Goal: Information Seeking & Learning: Understand process/instructions

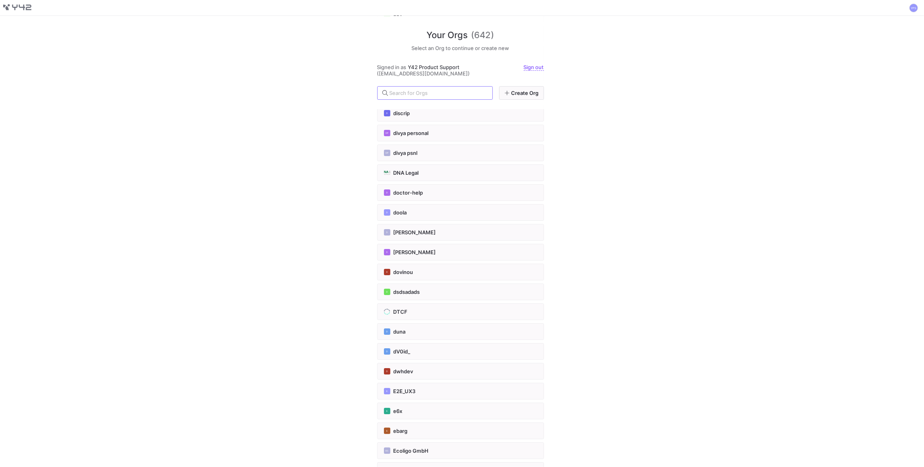
scroll to position [2988, 0]
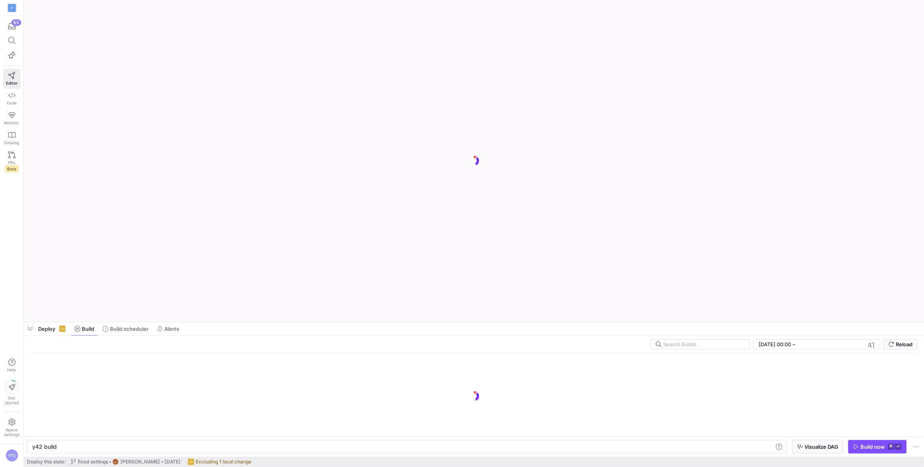
scroll to position [0, 24]
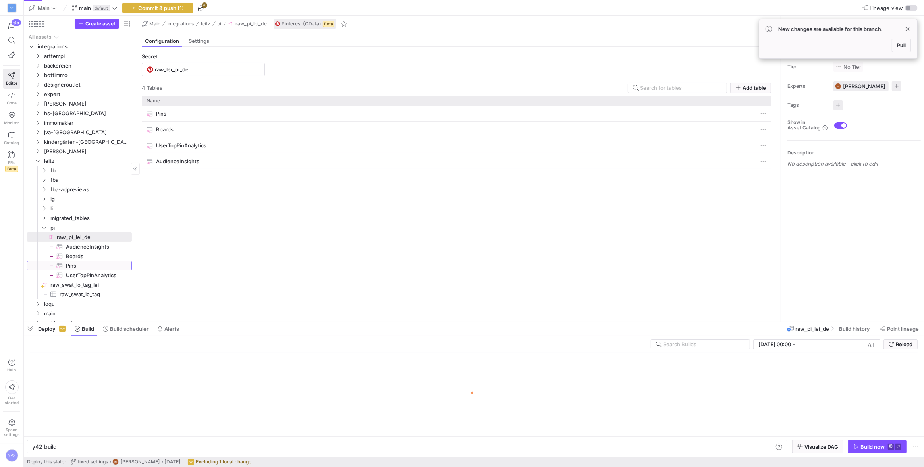
click at [69, 264] on span "Pins​​​​​​​​​" at bounding box center [94, 265] width 57 height 9
type textarea "y42 build -s source:raw_pi_lei_de.Pins"
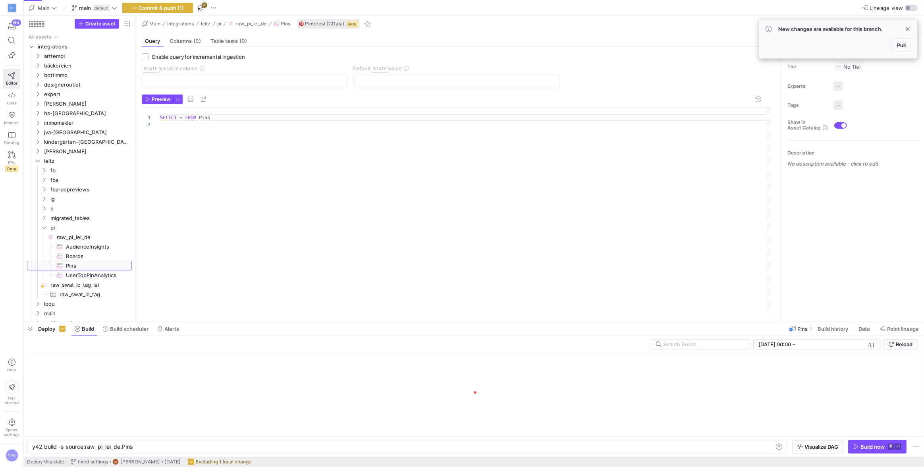
scroll to position [7, 0]
click at [220, 117] on div "SELECT * FROM Pins" at bounding box center [466, 212] width 612 height 208
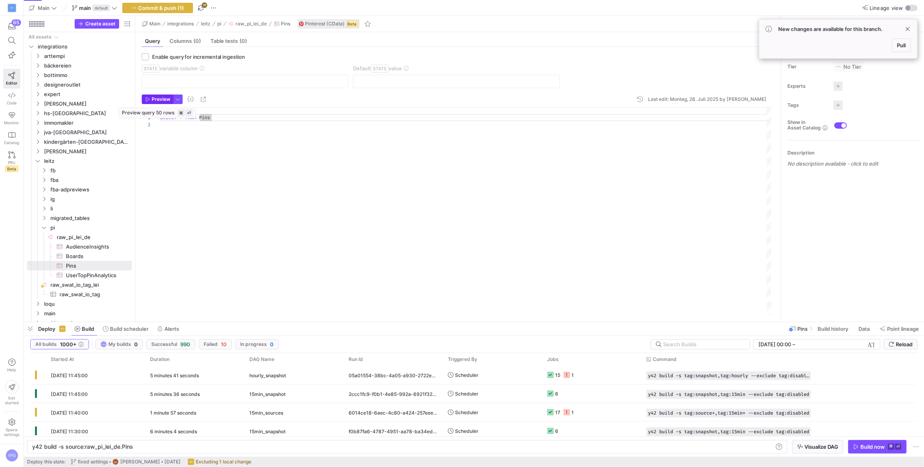
click at [162, 98] on span "Preview" at bounding box center [161, 99] width 19 height 6
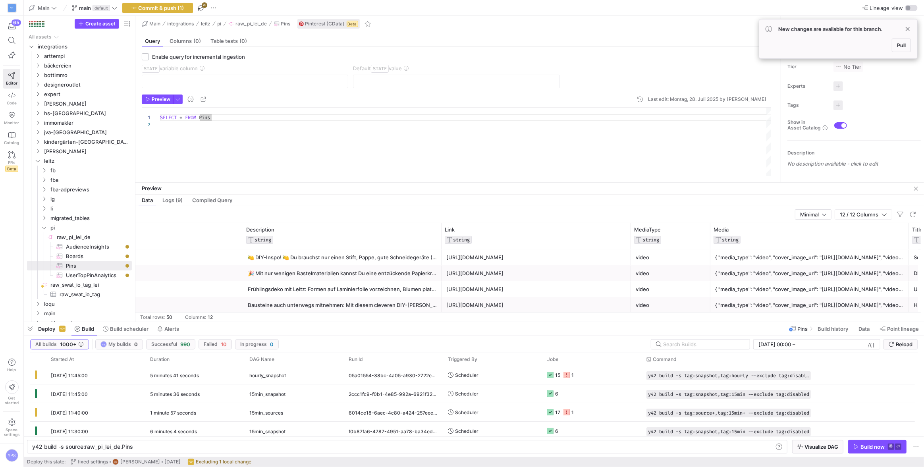
scroll to position [0, 0]
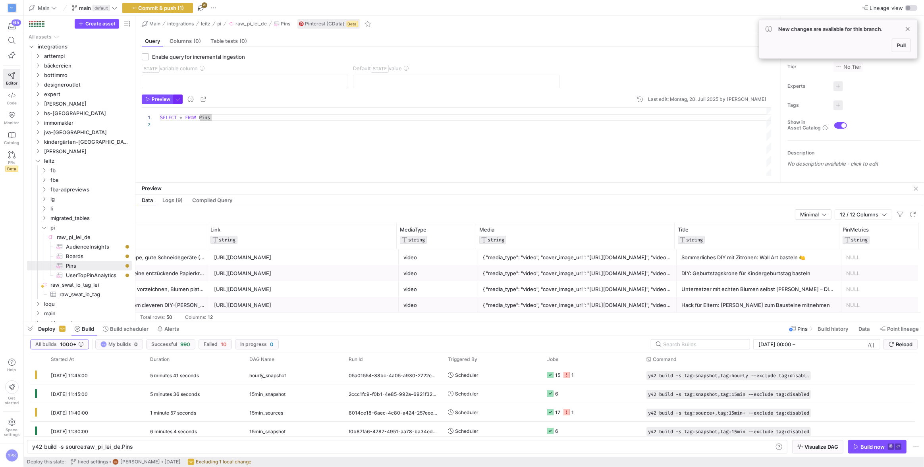
click at [177, 98] on span "button" at bounding box center [177, 99] width 9 height 9
click at [150, 176] on p "All available information will be logged" at bounding box center [135, 175] width 87 height 11
click at [89, 175] on input "Detailed All available information will be logged" at bounding box center [86, 172] width 6 height 6
radio input "true"
click at [240, 140] on div at bounding box center [462, 233] width 924 height 467
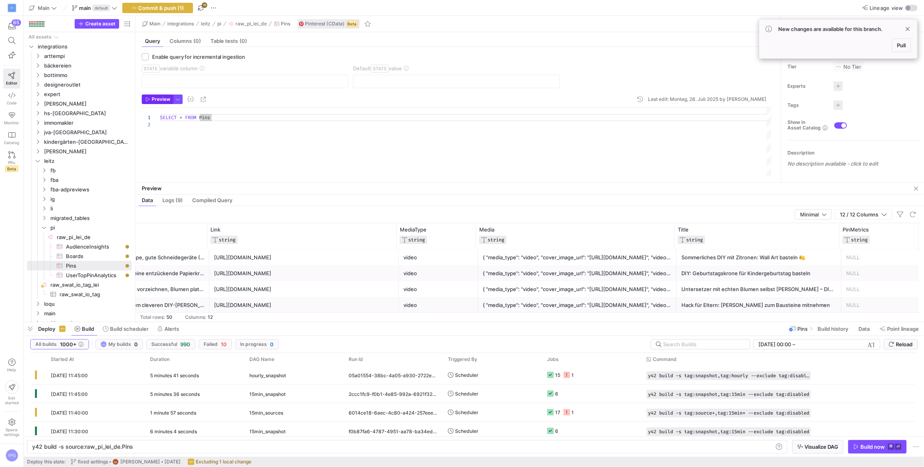
click at [162, 98] on span "Preview" at bounding box center [161, 99] width 19 height 6
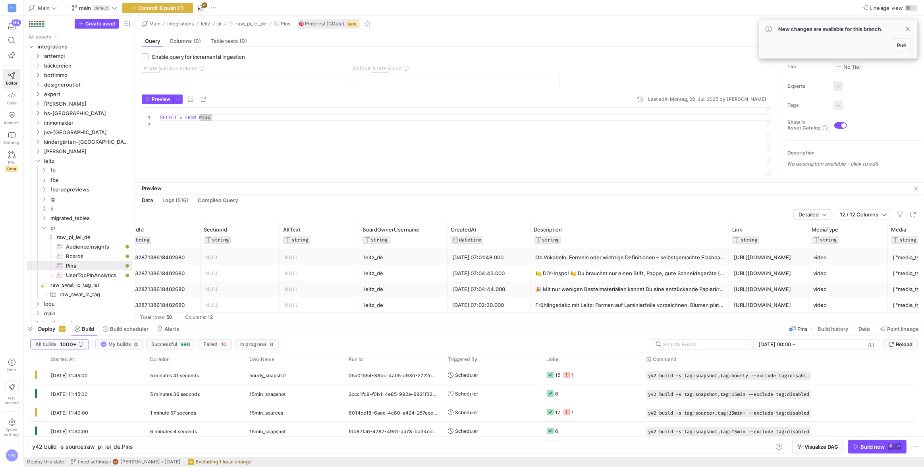
scroll to position [0, 113]
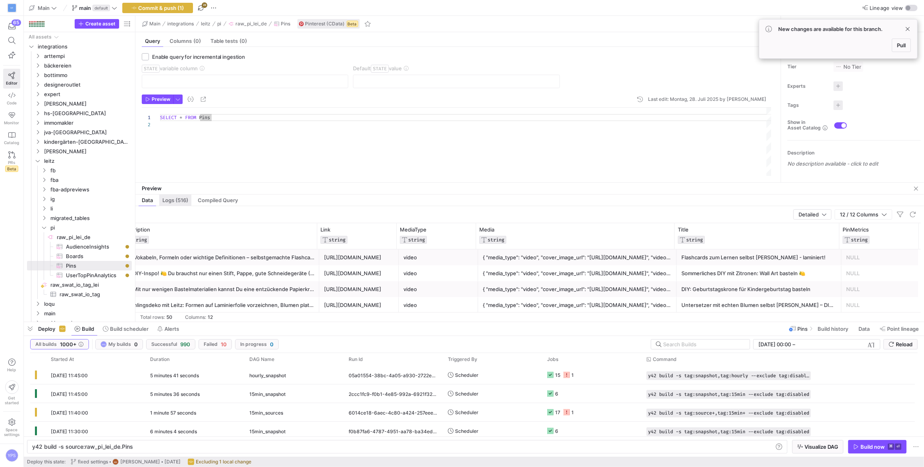
click at [179, 198] on span "Logs (516)" at bounding box center [175, 200] width 26 height 5
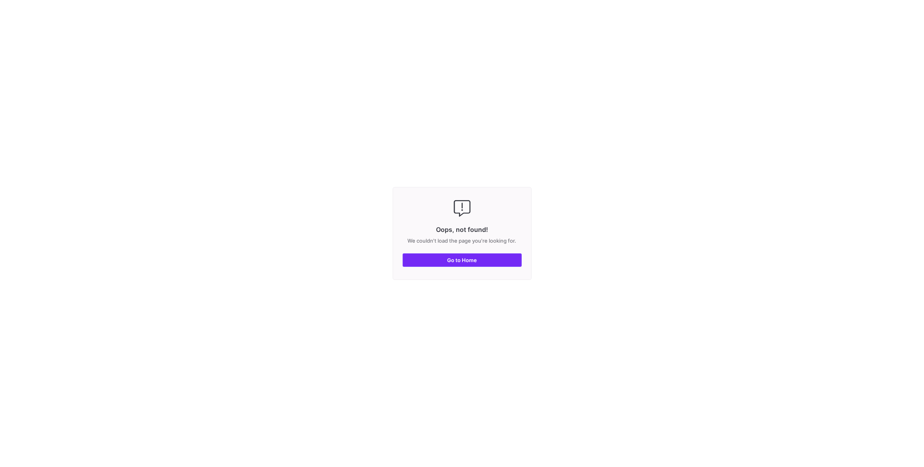
click at [492, 264] on span "button" at bounding box center [462, 260] width 118 height 13
click at [496, 259] on span "button" at bounding box center [462, 260] width 118 height 13
click at [489, 257] on span "button" at bounding box center [462, 260] width 118 height 13
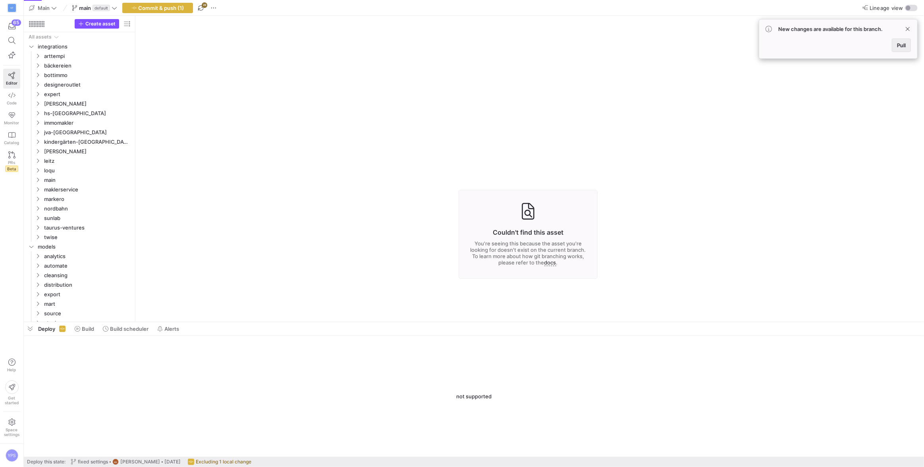
click at [905, 47] on span "Pull" at bounding box center [901, 45] width 9 height 6
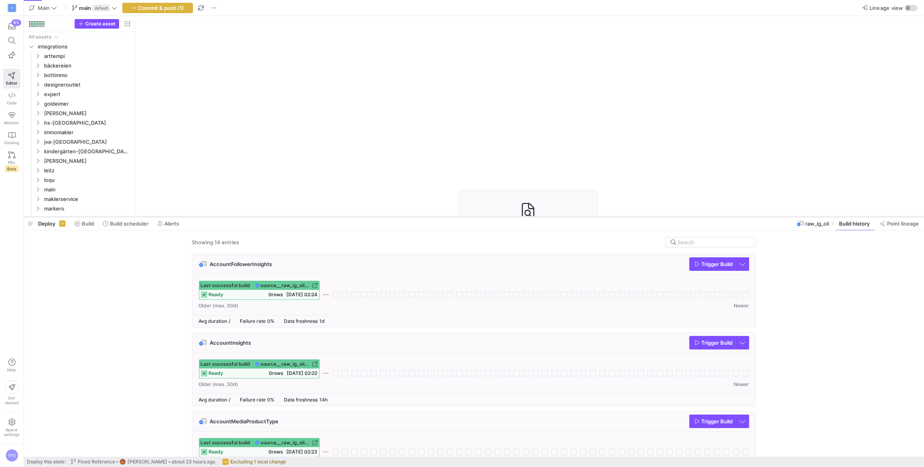
drag, startPoint x: 305, startPoint y: 323, endPoint x: 316, endPoint y: 218, distance: 105.8
click at [316, 218] on div at bounding box center [474, 216] width 900 height 3
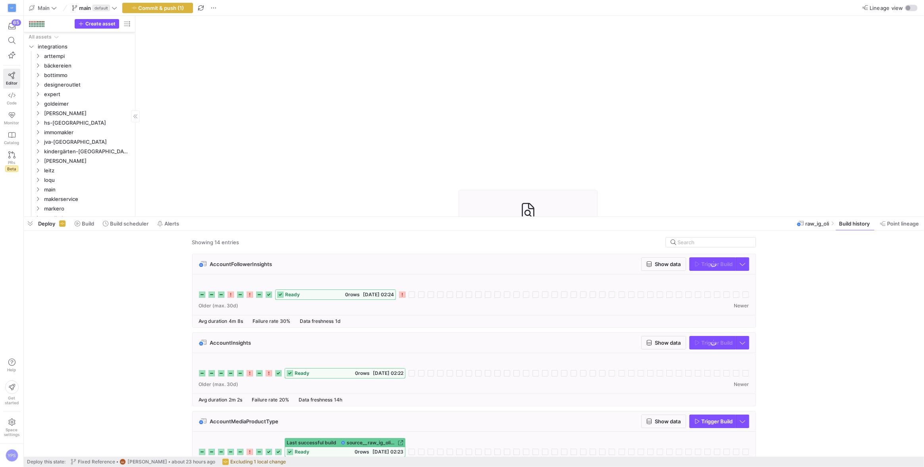
scroll to position [94, 0]
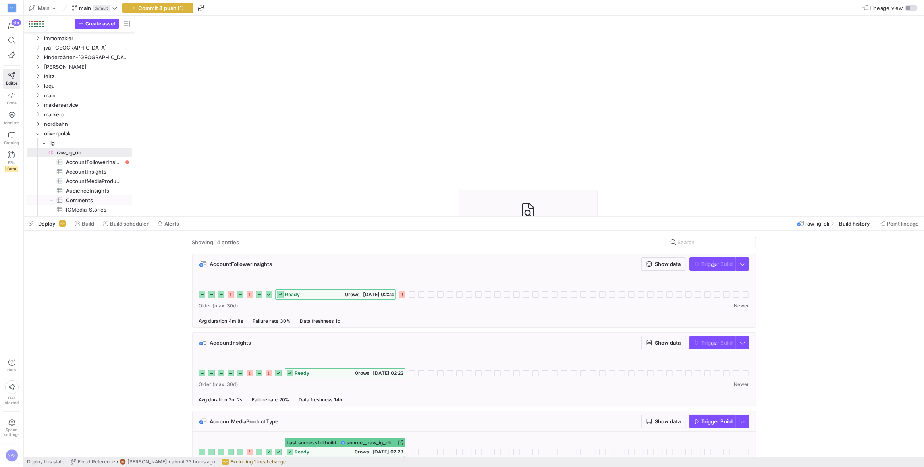
click at [401, 296] on icon at bounding box center [402, 294] width 6 height 6
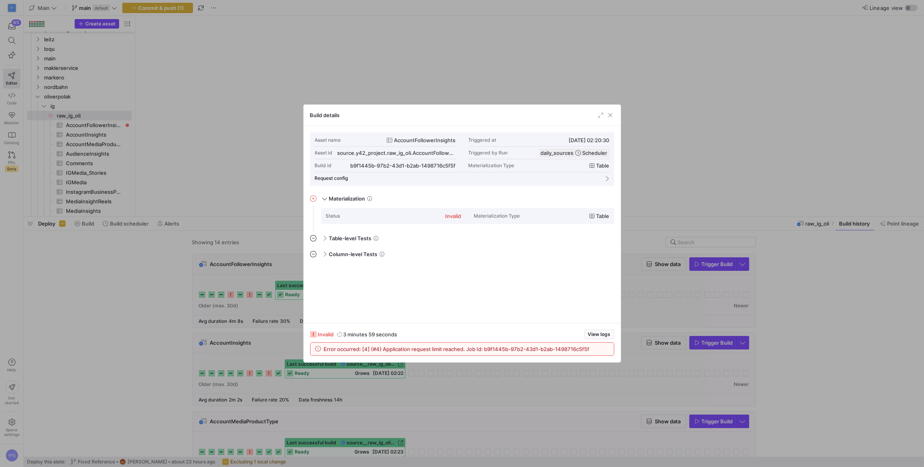
scroll to position [71, 0]
click at [612, 116] on span "button" at bounding box center [610, 115] width 8 height 8
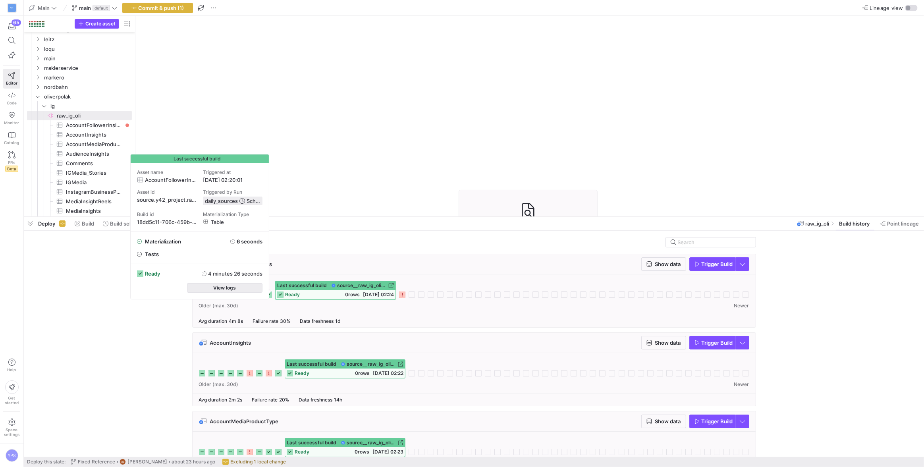
click at [237, 289] on span "button" at bounding box center [224, 287] width 75 height 9
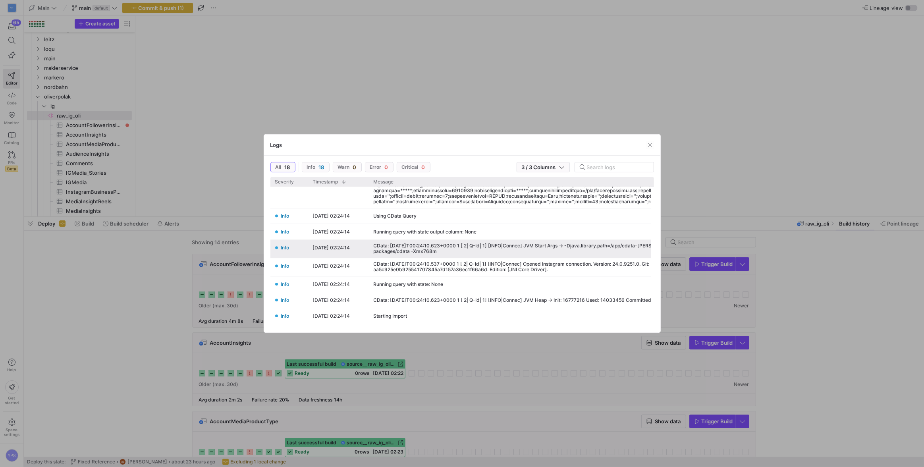
scroll to position [0, 0]
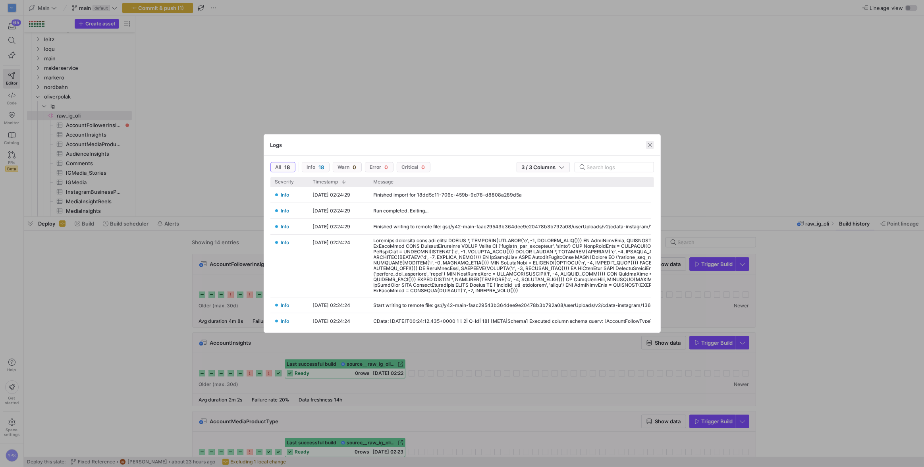
click at [646, 148] on span "button" at bounding box center [650, 145] width 8 height 8
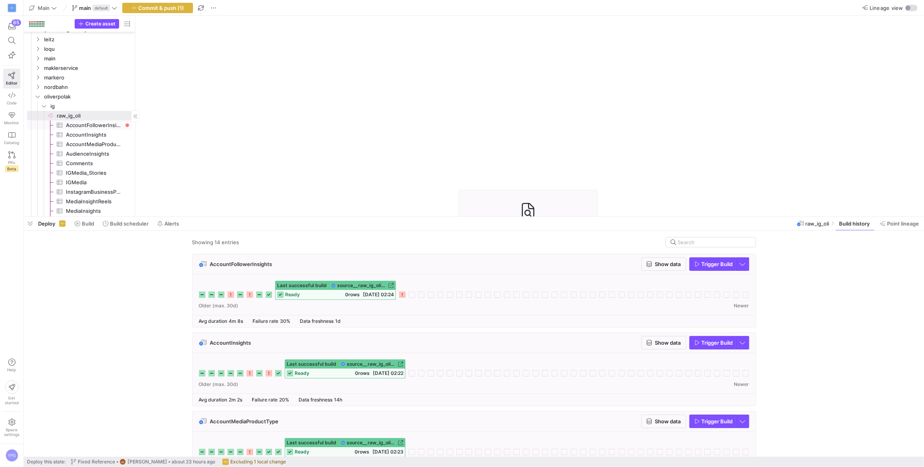
click at [101, 125] on span "AccountFollowerInsights​​​​​​​​​" at bounding box center [94, 125] width 57 height 9
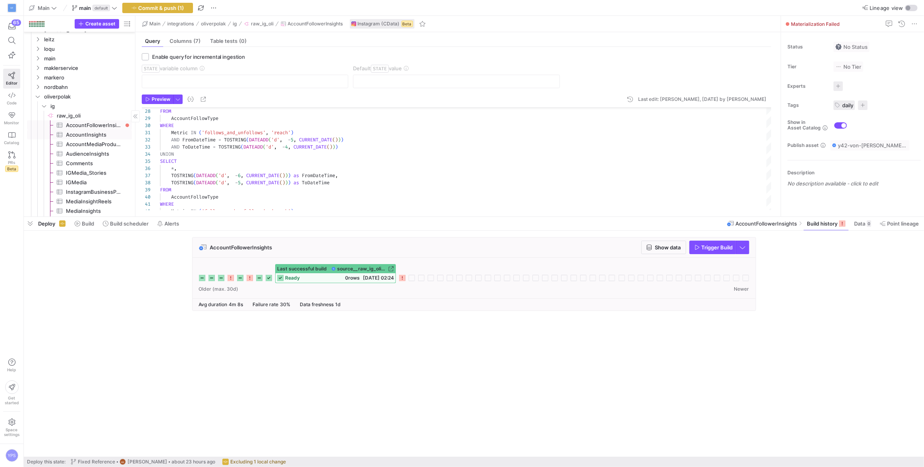
click at [93, 134] on span "AccountInsights​​​​​​​​​" at bounding box center [94, 134] width 57 height 9
type textarea "/* Gets the last seven days by default. Selects everything https://cdn.cdata.co…"
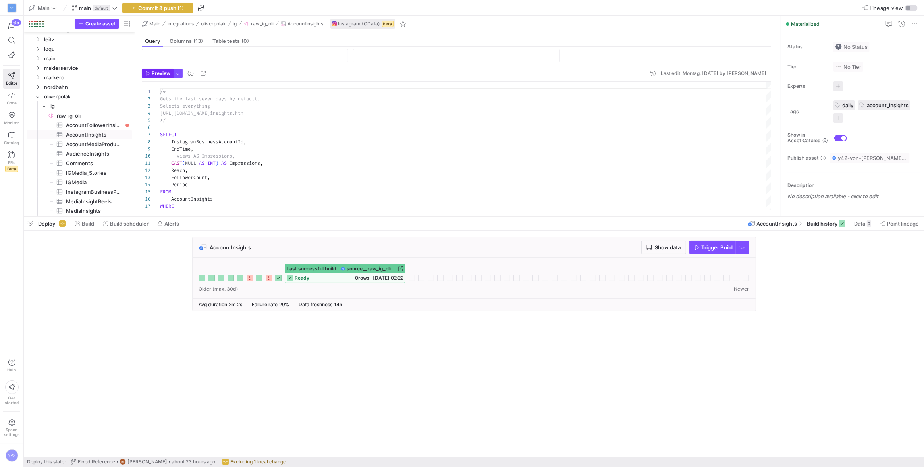
click at [161, 73] on span "Preview" at bounding box center [161, 74] width 19 height 6
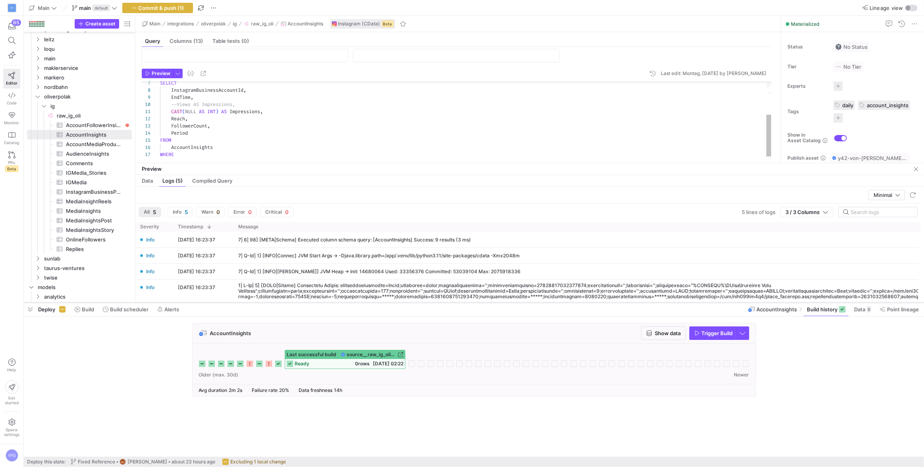
drag, startPoint x: 848, startPoint y: 216, endPoint x: 835, endPoint y: 302, distance: 86.6
click at [835, 302] on div at bounding box center [474, 302] width 900 height 3
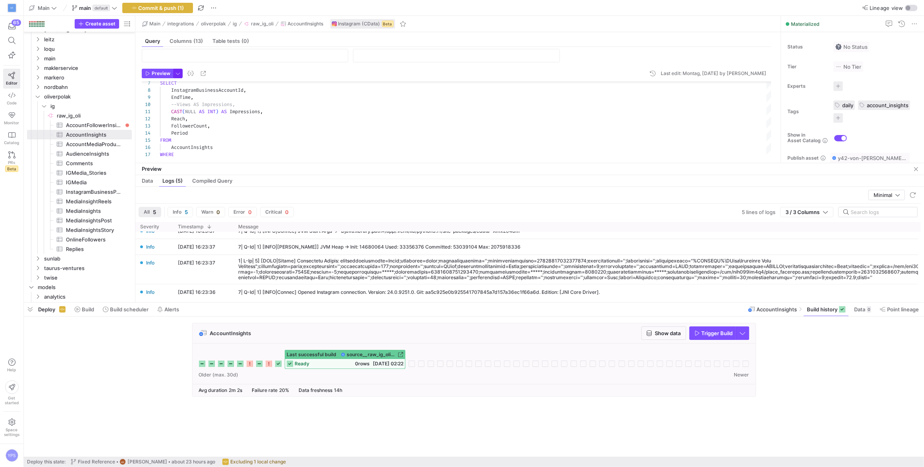
click at [176, 72] on span "button" at bounding box center [177, 73] width 9 height 9
click at [148, 141] on p "Detailed" at bounding box center [135, 139] width 87 height 6
click at [89, 143] on input "Detailed All available information will be logged" at bounding box center [86, 146] width 6 height 6
radio input "true"
click at [153, 70] on div at bounding box center [462, 233] width 924 height 467
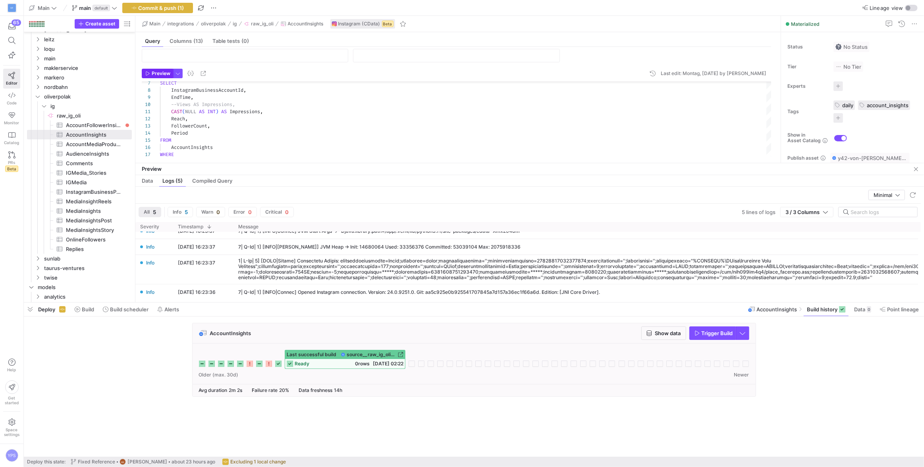
click at [156, 73] on span "Preview" at bounding box center [161, 74] width 19 height 6
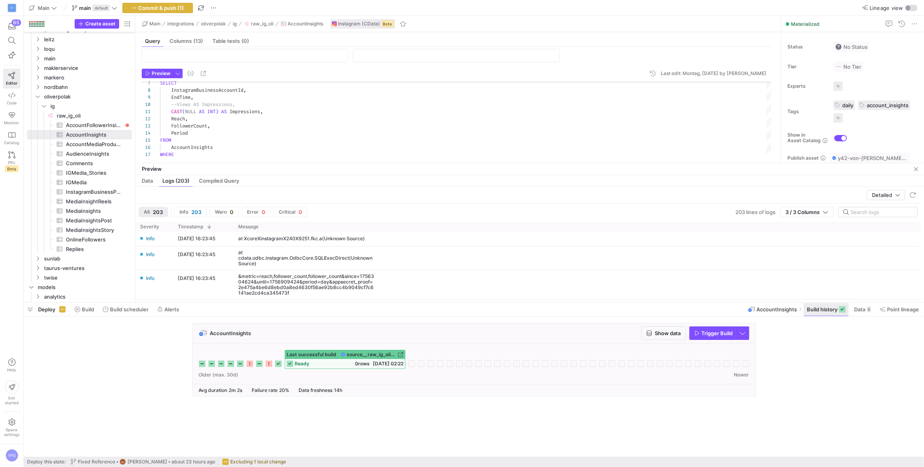
click at [839, 309] on icon at bounding box center [842, 309] width 6 height 6
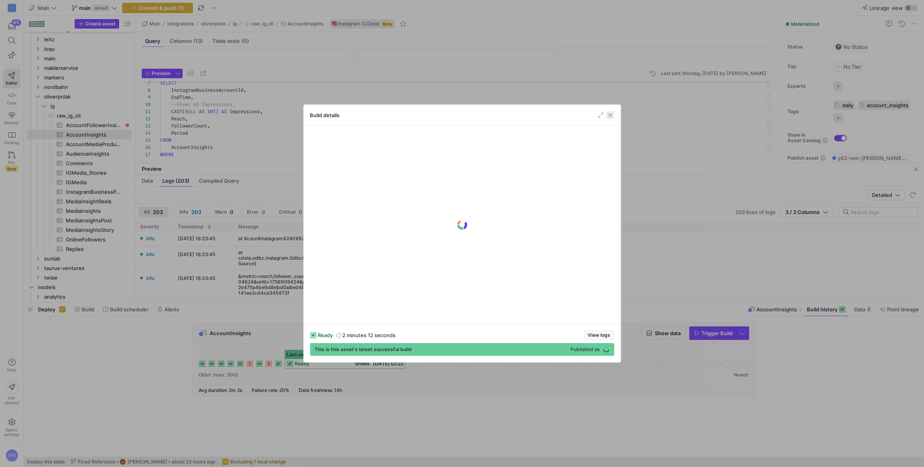
click at [613, 116] on span "button" at bounding box center [610, 115] width 8 height 8
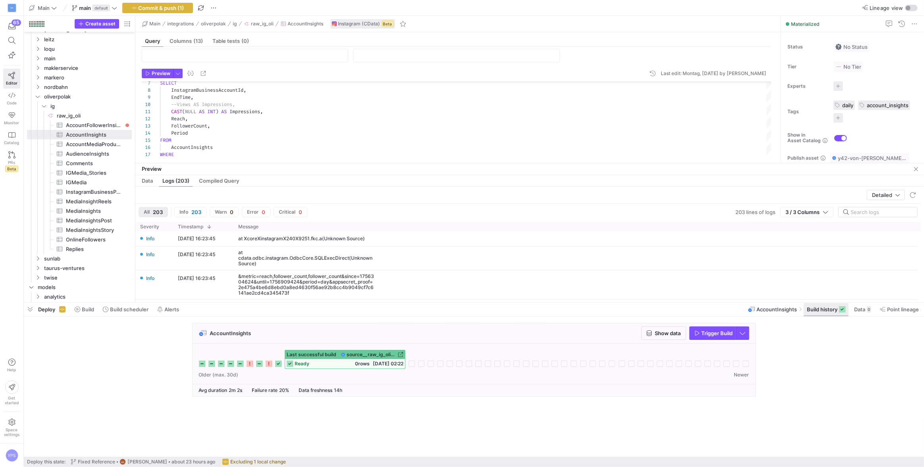
click at [810, 309] on span "Build history" at bounding box center [822, 309] width 31 height 6
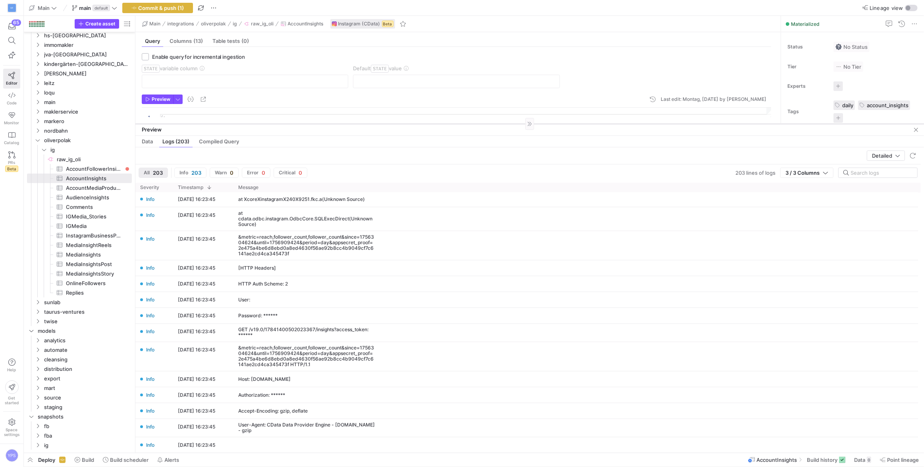
drag, startPoint x: 386, startPoint y: 313, endPoint x: 376, endPoint y: 120, distance: 193.2
click at [376, 123] on div at bounding box center [529, 123] width 788 height 0
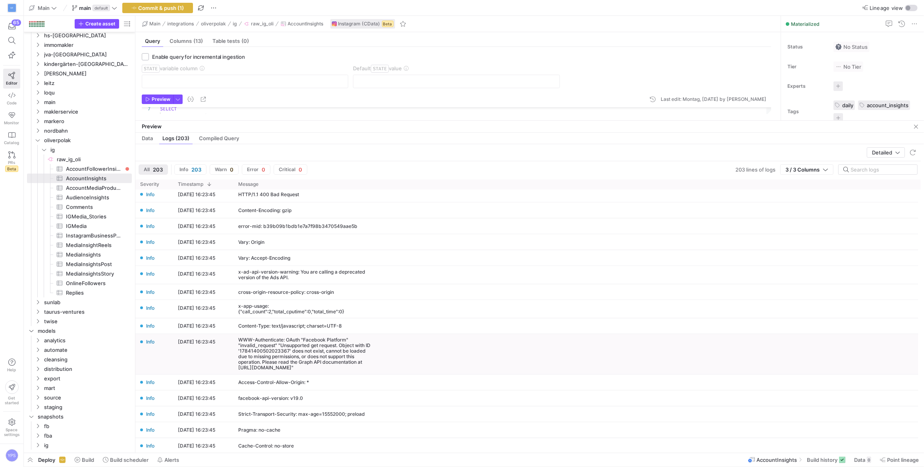
click at [299, 362] on div "WWW-Authenticate: OAuth "Facebook Platform" "invalid_request" "Unsupported get …" at bounding box center [306, 353] width 137 height 33
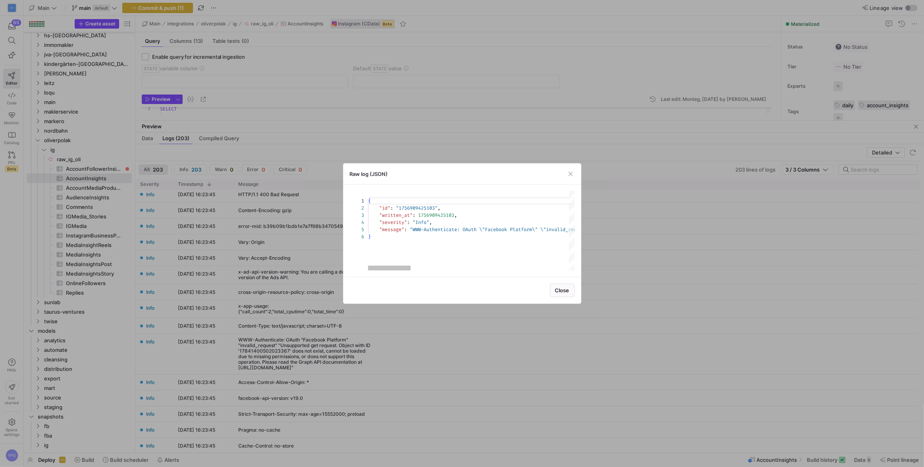
click at [426, 233] on div "{ "id" : "1756909425103" , "written_at" : 1756909425103 , "severity" : "Info" ,…" at bounding box center [852, 230] width 969 height 79
click at [307, 139] on div at bounding box center [462, 233] width 924 height 467
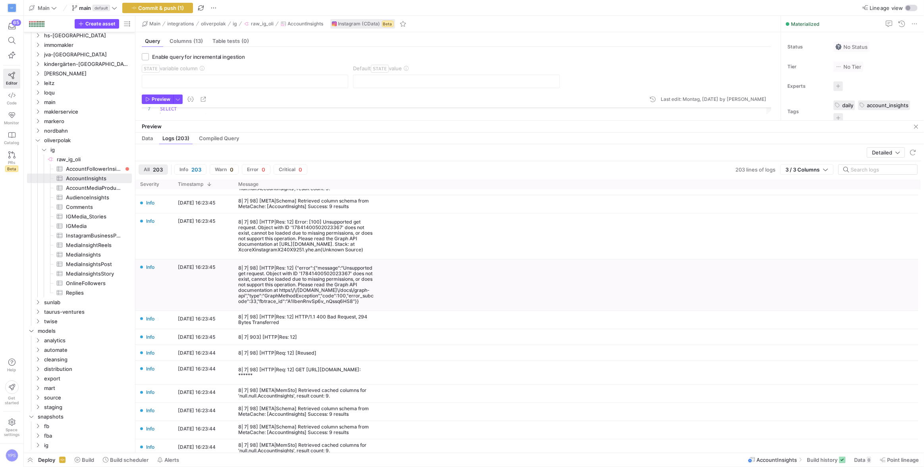
click at [333, 299] on div "8| 7| 98] [HTTP|Res: 12] {"error":{"message":"Unsupported get request. Object w…" at bounding box center [306, 284] width 137 height 39
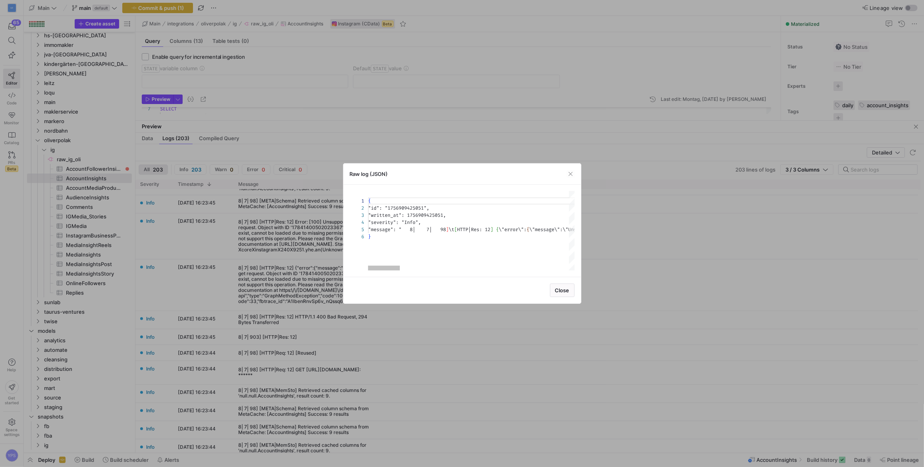
type textarea "{ "id": "1756909425051", "written_at": 1756909425051, "severity": "Info", "mess…"
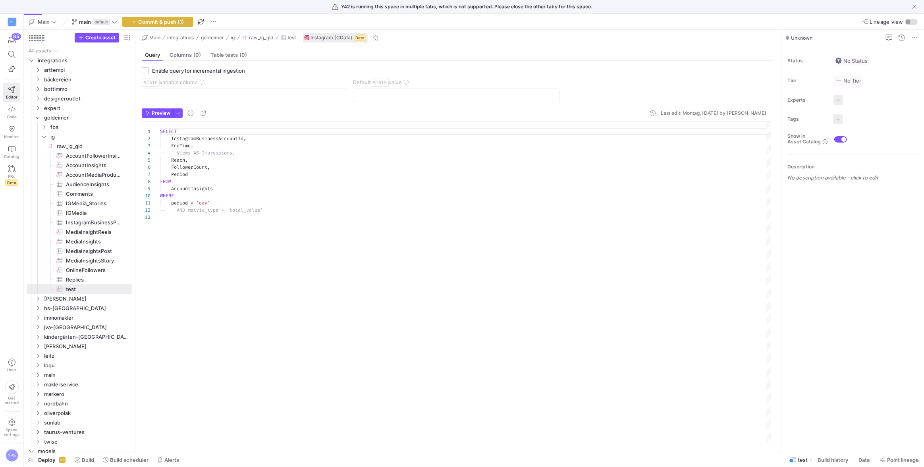
scroll to position [71, 0]
type textarea "period = 'day' -- AND metric_type = 'total_value'"
click at [204, 240] on div "SELECT InstagramBusinessAccountId , EndTime , -- Views AS Impressions, Reach , …" at bounding box center [466, 283] width 612 height 325
click at [159, 114] on span "Preview" at bounding box center [161, 113] width 19 height 6
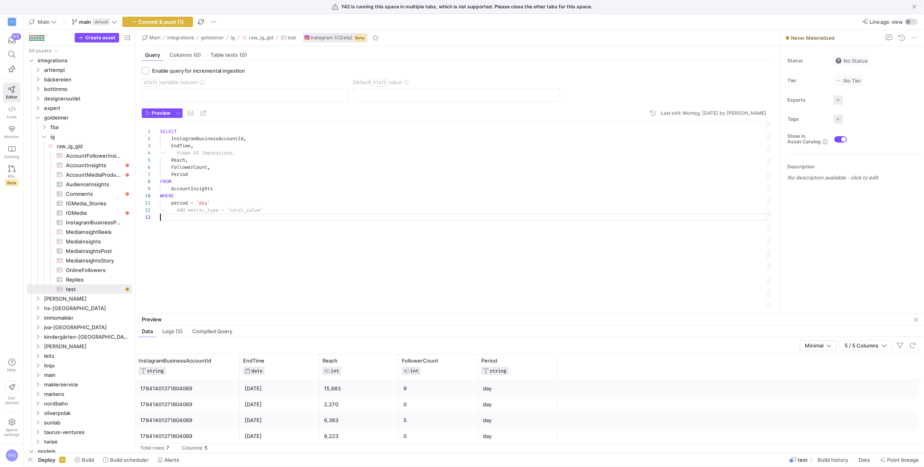
click at [301, 285] on div "SELECT InstagramBusinessAccountId , EndTime , -- Views AS Impressions, Reach , …" at bounding box center [466, 214] width 612 height 186
click at [153, 332] on span "Data" at bounding box center [147, 331] width 11 height 5
click at [915, 322] on span "button" at bounding box center [916, 320] width 10 height 10
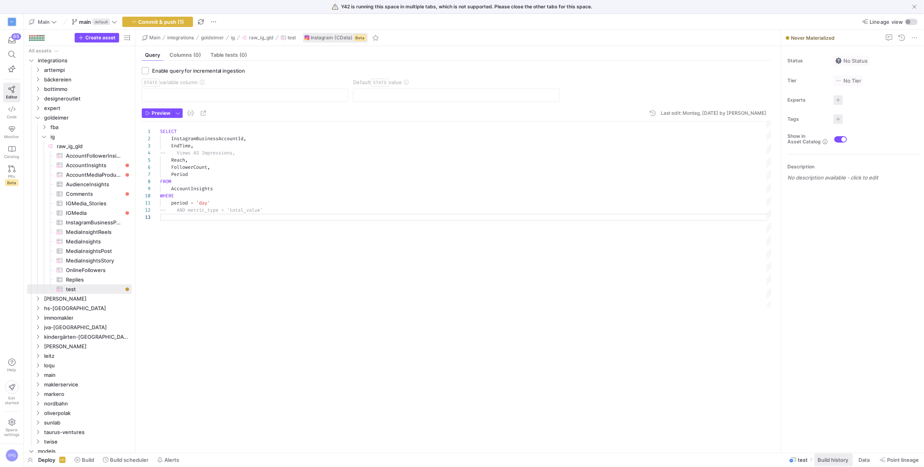
click at [829, 457] on span "Build history" at bounding box center [832, 460] width 31 height 6
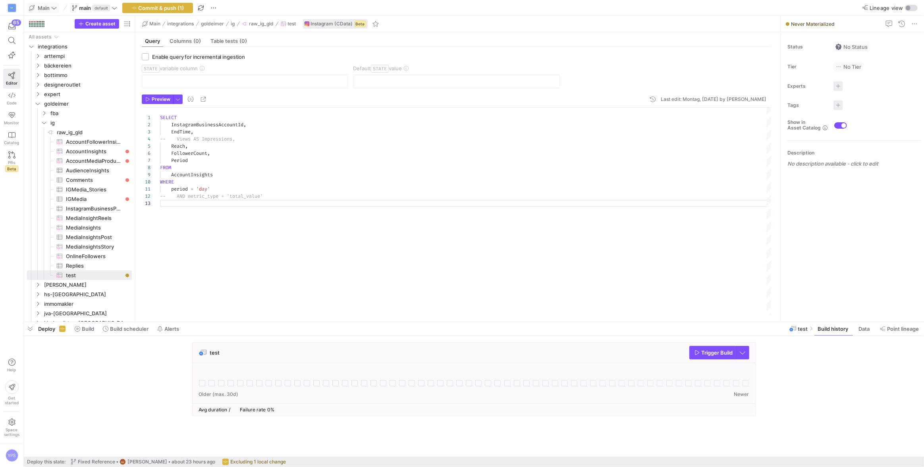
click at [226, 218] on div "SELECT InstagramBusinessAccountId , EndTime , -- Views AS Impressions, Reach , …" at bounding box center [466, 212] width 612 height 208
click at [300, 248] on div "SELECT InstagramBusinessAccountId , EndTime , -- Views AS Impressions, Reach , …" at bounding box center [466, 212] width 612 height 208
type textarea "period = 'day' -- AND metric_type = 'total_value'"
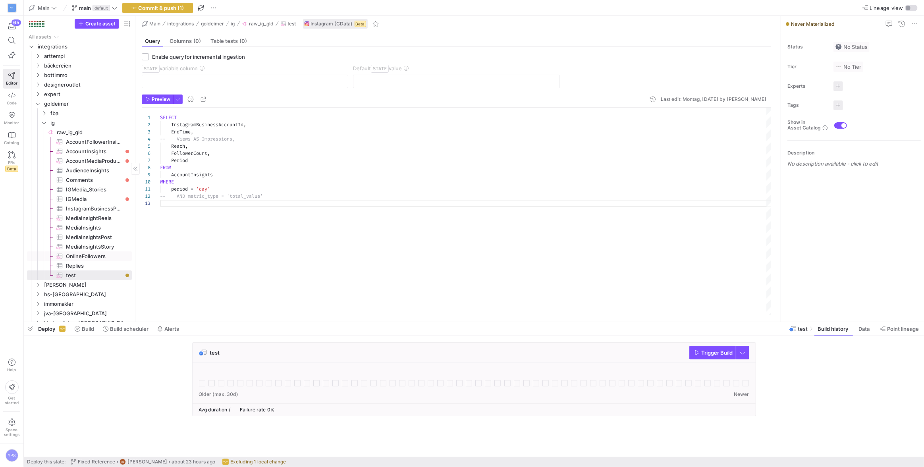
click at [78, 259] on span "OnlineFollowers​​​​​​​​​" at bounding box center [94, 256] width 57 height 9
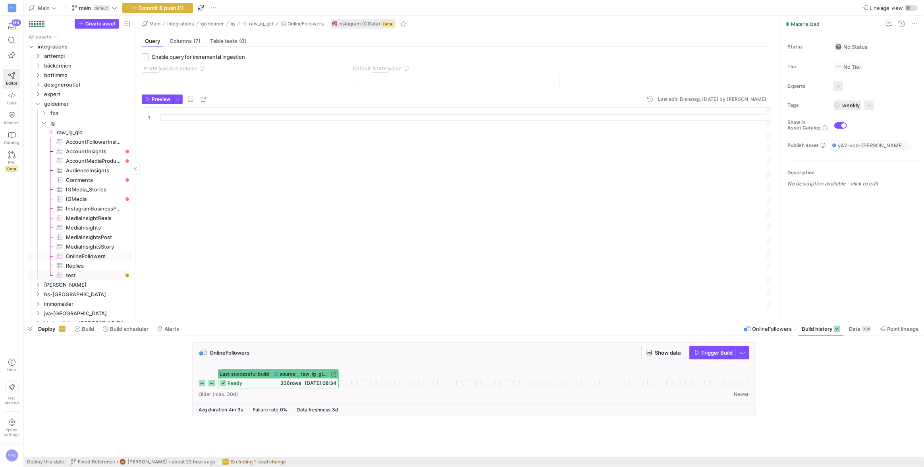
click at [75, 266] on span "Replies​​​​​​​​​" at bounding box center [94, 265] width 57 height 9
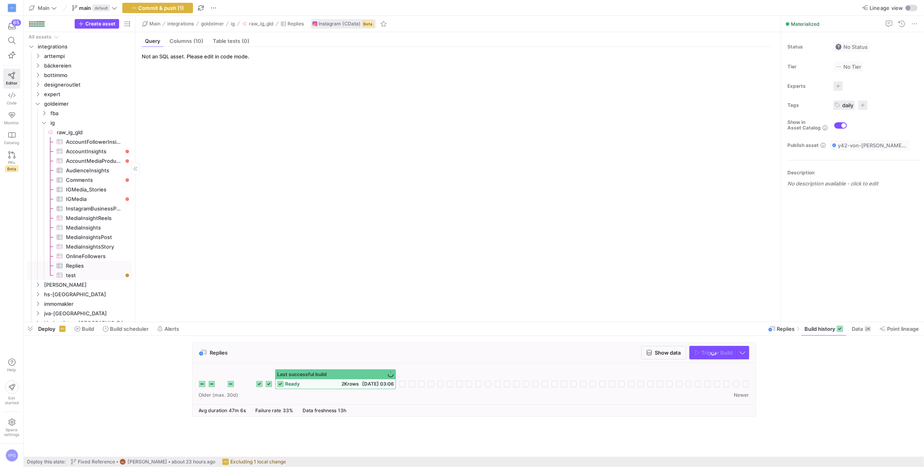
click at [77, 274] on span "test​​​​​​​​​" at bounding box center [94, 275] width 57 height 9
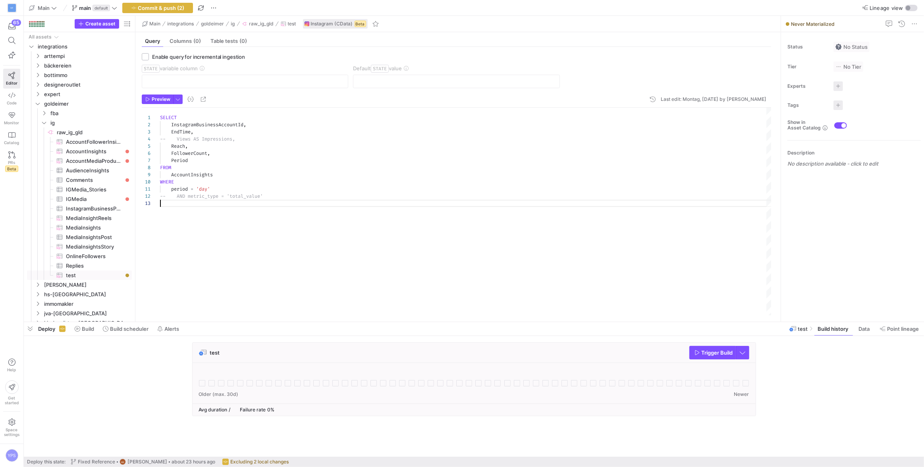
click at [232, 240] on div "SELECT InstagramBusinessAccountId , EndTime , -- Views AS Impressions, Reach , …" at bounding box center [466, 212] width 612 height 208
click at [162, 102] on span "button" at bounding box center [157, 99] width 31 height 9
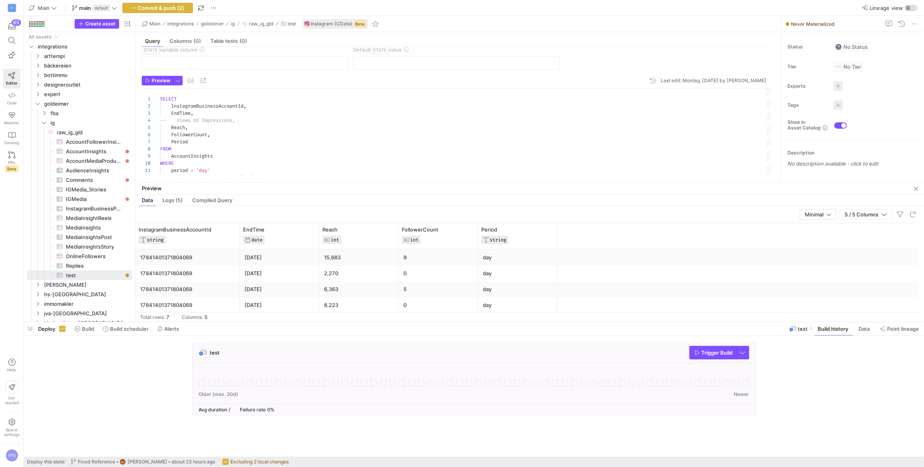
click at [177, 118] on div "SELECT InstagramBusinessAccountId , EndTime , -- Views AS Impressions, Reach , …" at bounding box center [466, 138] width 612 height 99
click at [159, 121] on div at bounding box center [151, 120] width 18 height 7
click at [169, 119] on div "SELECT InstagramBusinessAccountId , EndTime , -- Views AS Impressions, Reach , …" at bounding box center [466, 138] width 612 height 99
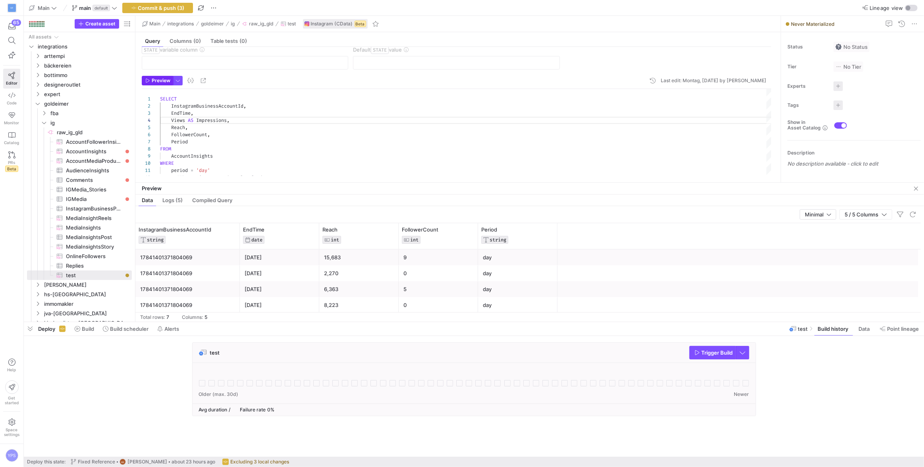
click at [163, 82] on span "Preview" at bounding box center [161, 81] width 19 height 6
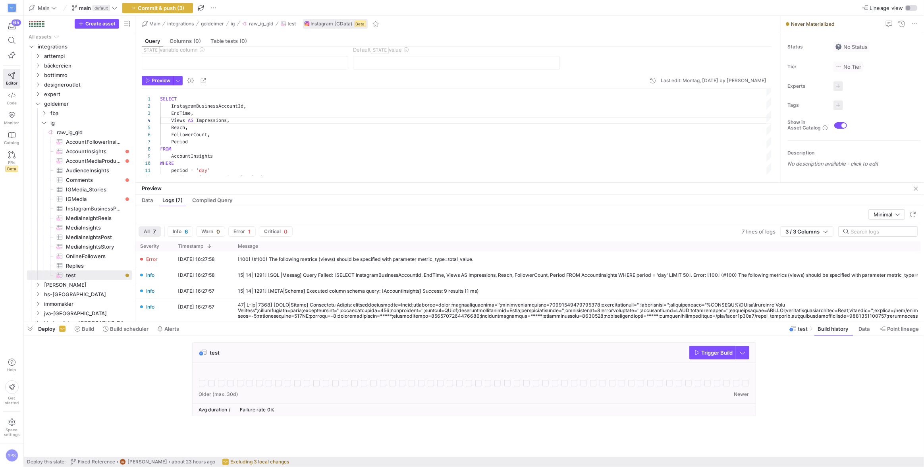
scroll to position [43, 28]
click at [292, 139] on div "SELECT InstagramBusinessAccountId , EndTime , Views AS Impressions , Reach , Fo…" at bounding box center [466, 138] width 612 height 99
click at [169, 164] on div "SELECT InstagramBusinessAccountId , EndTime , Views AS Impressions , Reach , Fo…" at bounding box center [466, 126] width 612 height 99
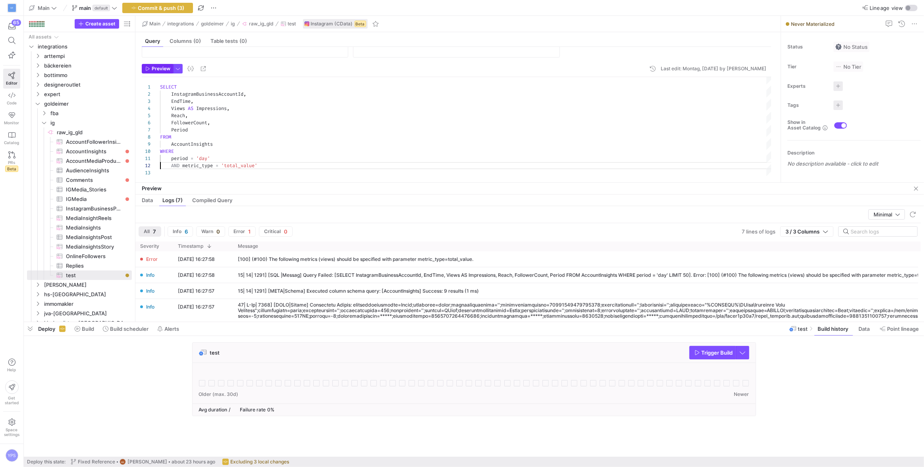
click at [163, 68] on span "Preview" at bounding box center [161, 69] width 19 height 6
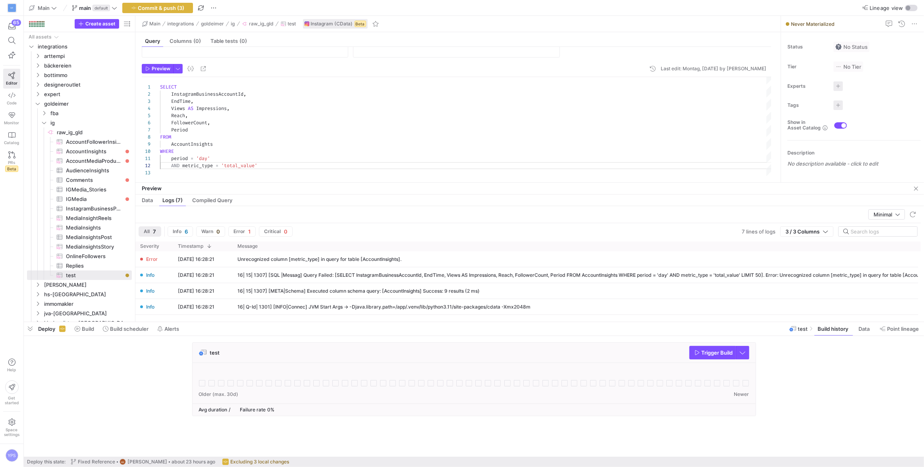
click at [284, 165] on div "SELECT InstagramBusinessAccountId , EndTime , Views AS Impressions , Reach , Fo…" at bounding box center [466, 126] width 612 height 99
click at [206, 165] on div "SELECT InstagramBusinessAccountId , EndTime , Views AS Impressions , Reach , Fo…" at bounding box center [466, 126] width 612 height 99
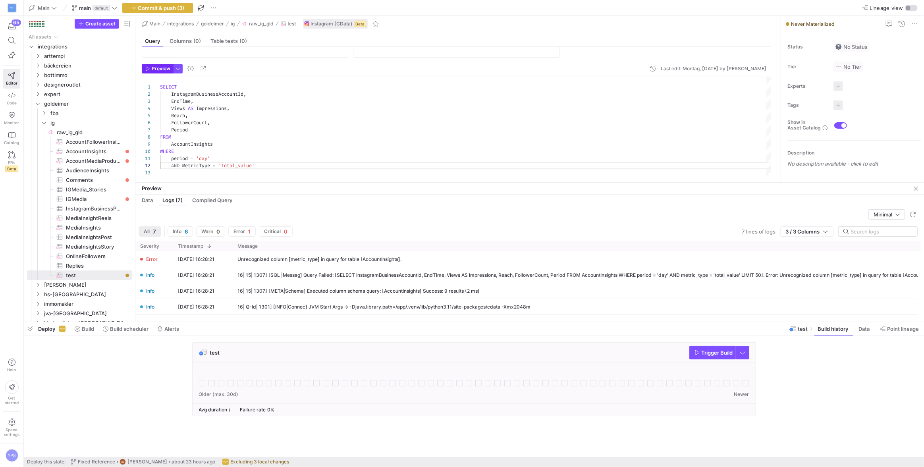
click at [156, 66] on span "Preview" at bounding box center [161, 69] width 19 height 6
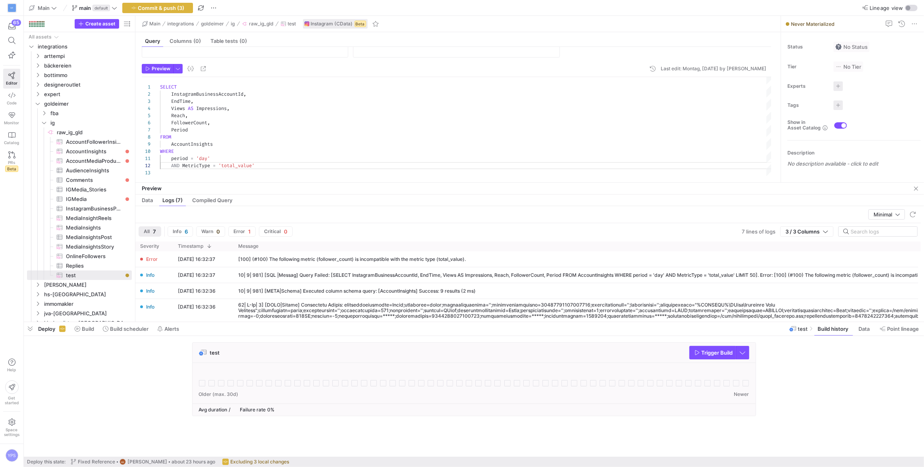
scroll to position [29, 0]
click at [171, 120] on div "SELECT InstagramBusinessAccountId , EndTime , Views AS Impressions , Reach , Fo…" at bounding box center [466, 128] width 612 height 99
click at [175, 123] on div "SELECT InstagramBusinessAccountId , EndTime , Views AS Impressions , Reach , Fo…" at bounding box center [466, 128] width 612 height 99
click at [172, 124] on div "SELECT InstagramBusinessAccountId , EndTime , Views AS Impressions , Reach , Fo…" at bounding box center [466, 128] width 612 height 99
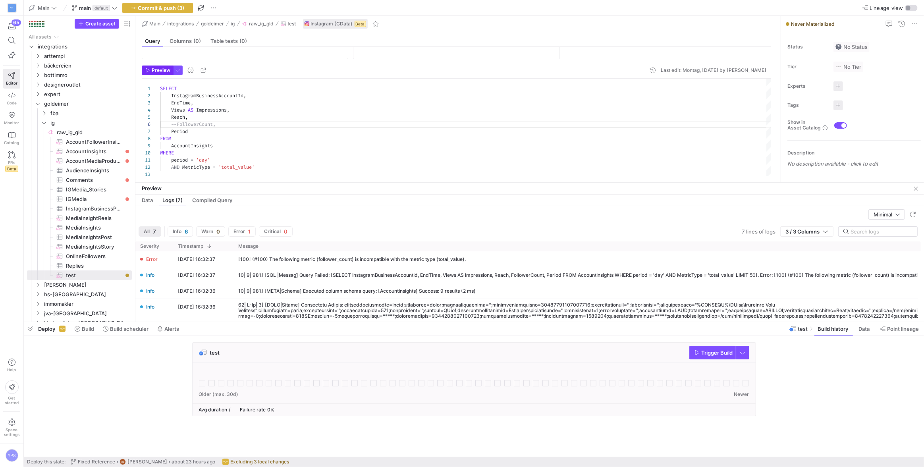
click at [155, 72] on span "Preview" at bounding box center [161, 70] width 19 height 6
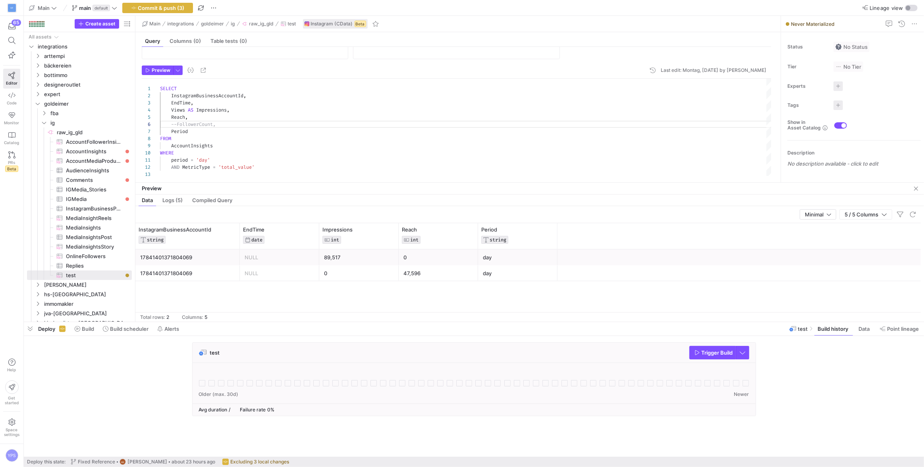
click at [250, 157] on div "SELECT InstagramBusinessAccountId , EndTime , Views AS Impressions , Reach , --…" at bounding box center [466, 128] width 612 height 99
type textarea "SELECT InstagramBusinessAccountId, EndTime, Views AS Impressions, Reach, --Foll…"
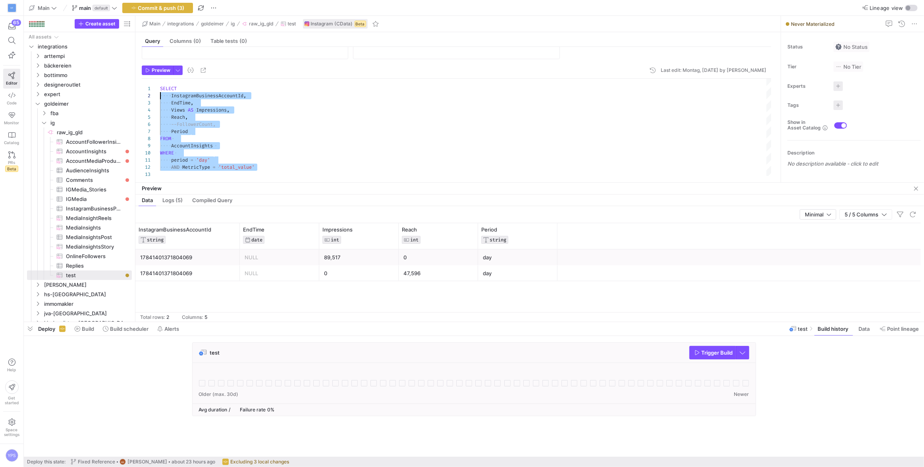
scroll to position [0, 0]
drag, startPoint x: 262, startPoint y: 167, endPoint x: 136, endPoint y: 91, distance: 147.3
click at [160, 91] on div "SELECT InstagramBusinessAccountId , EndTime , Views AS Impressions , Reach , --…" at bounding box center [466, 128] width 612 height 99
